Goal: Transaction & Acquisition: Purchase product/service

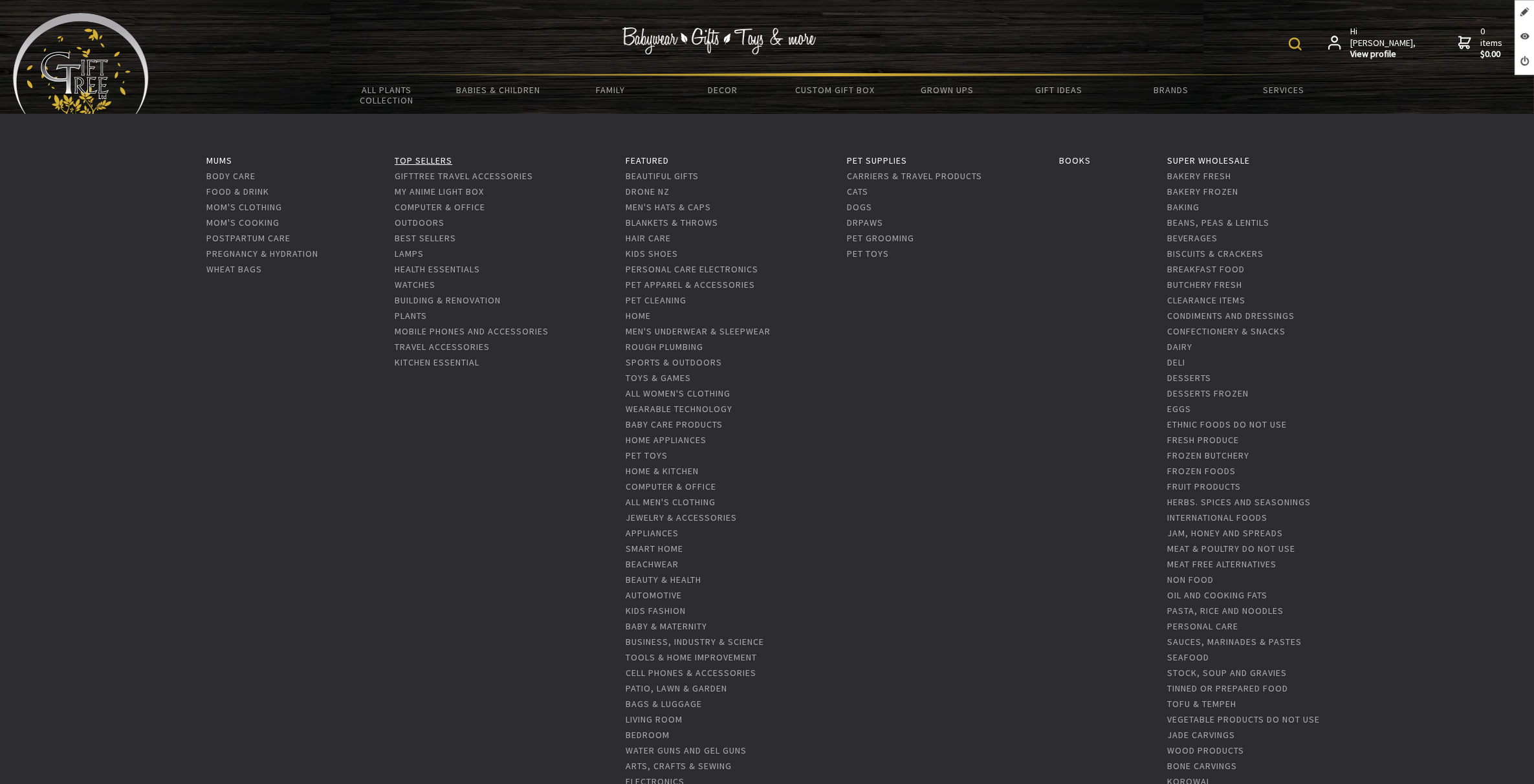
click at [424, 162] on link "Top Sellers" at bounding box center [424, 160] width 57 height 12
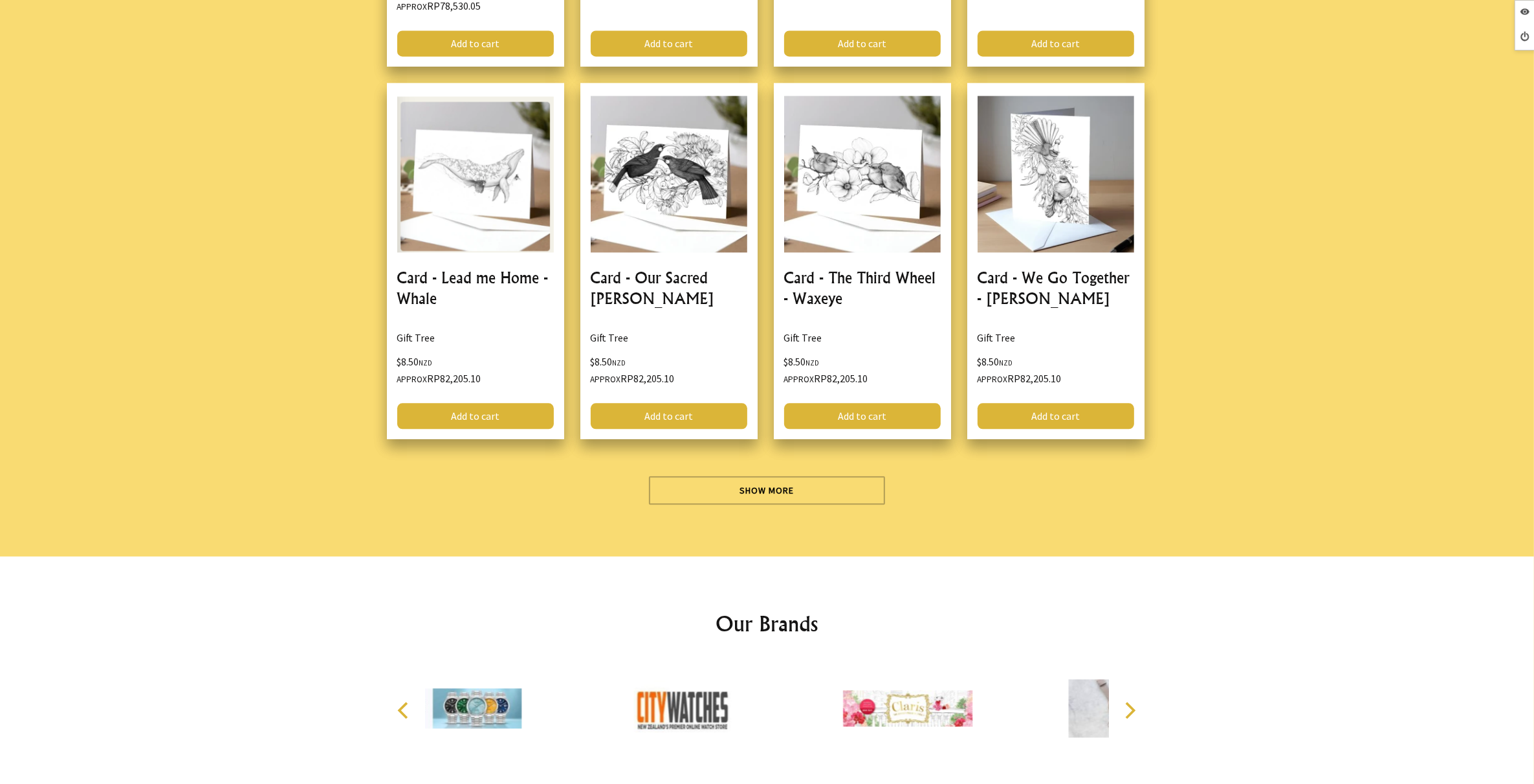
scroll to position [3719, 0]
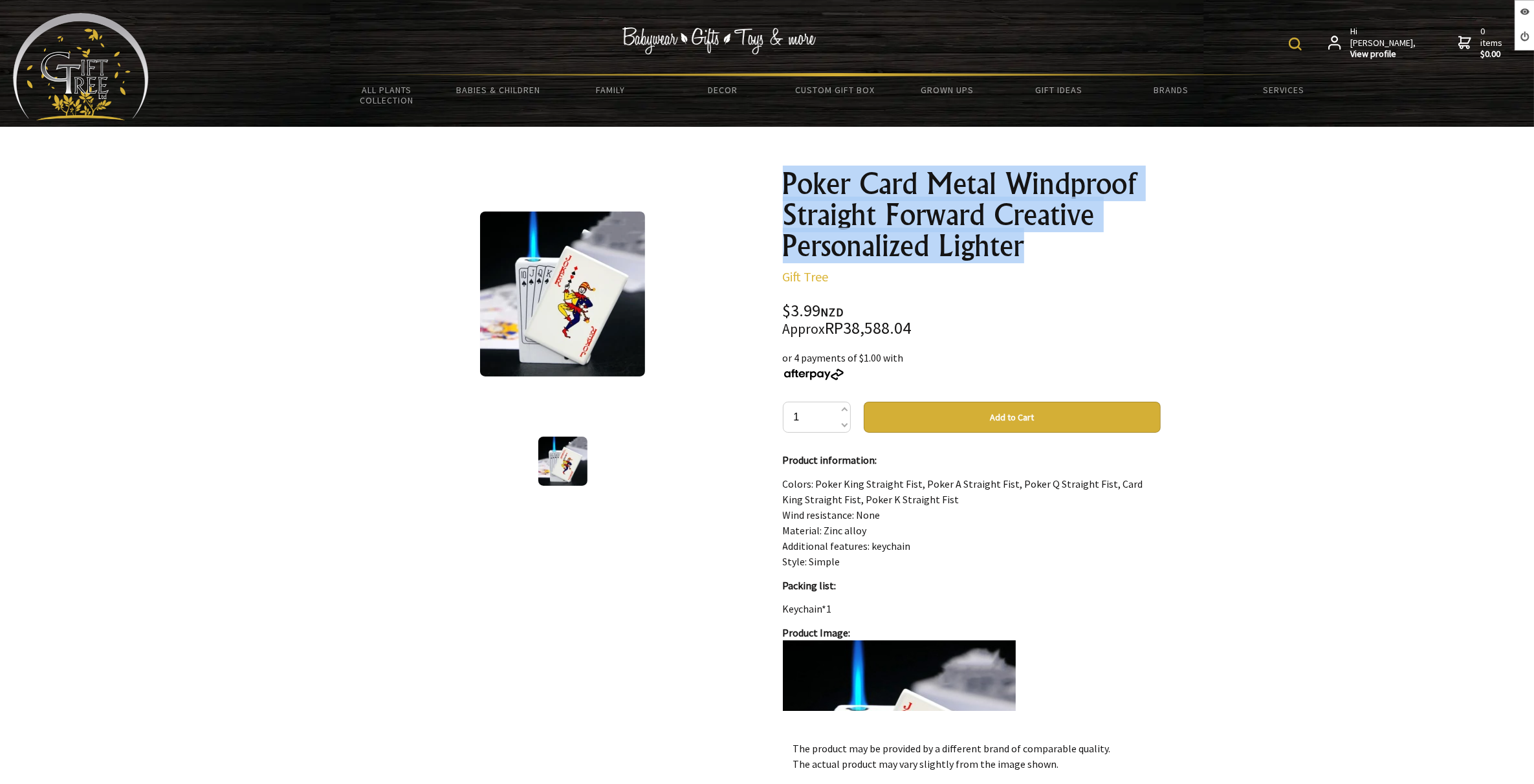
drag, startPoint x: 1024, startPoint y: 256, endPoint x: 781, endPoint y: 183, distance: 253.7
click at [781, 183] on div "Poker Card Metal Windproof Straight Forward Creative Personalized Lighter Gift …" at bounding box center [972, 567] width 399 height 820
copy h1 "Poker Card Metal Windproof Straight Forward Creative Personalized Lighter"
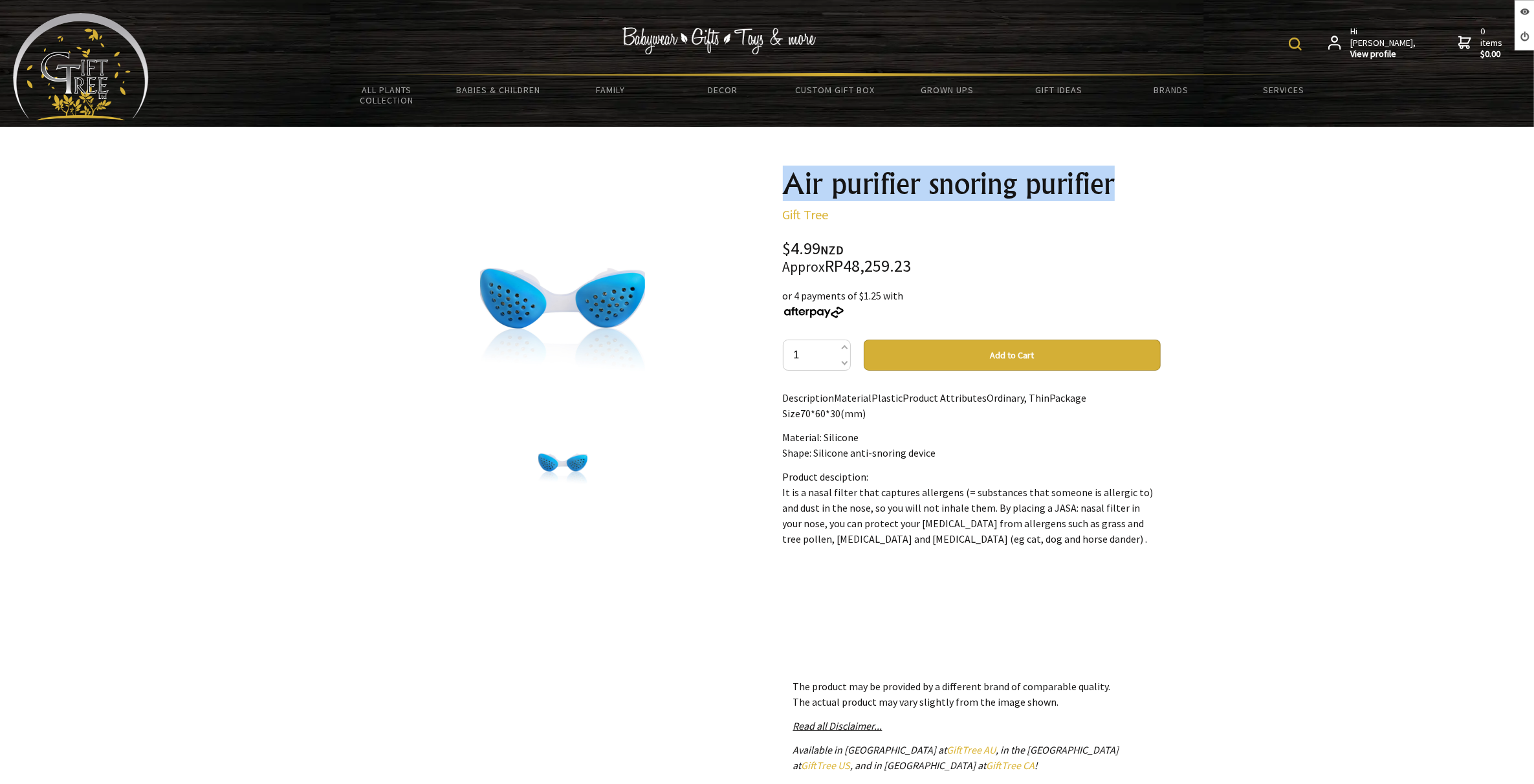
drag, startPoint x: 761, startPoint y: 171, endPoint x: 1120, endPoint y: 171, distance: 359.0
click at [1120, 171] on div "1 /1 Air purifier snoring purifier Gift Tree $4.99 NZD Approx RP48,259.23 or 4 …" at bounding box center [767, 537] width 808 height 757
copy h1 "Air purifier snoring purifier"
